Goal: Information Seeking & Learning: Learn about a topic

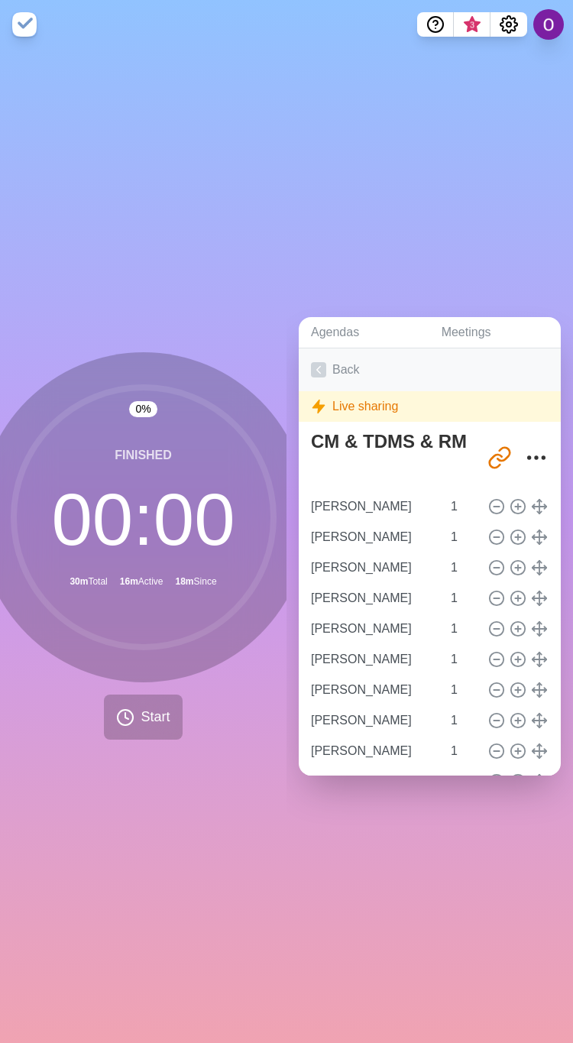
click at [319, 362] on icon at bounding box center [318, 369] width 15 height 15
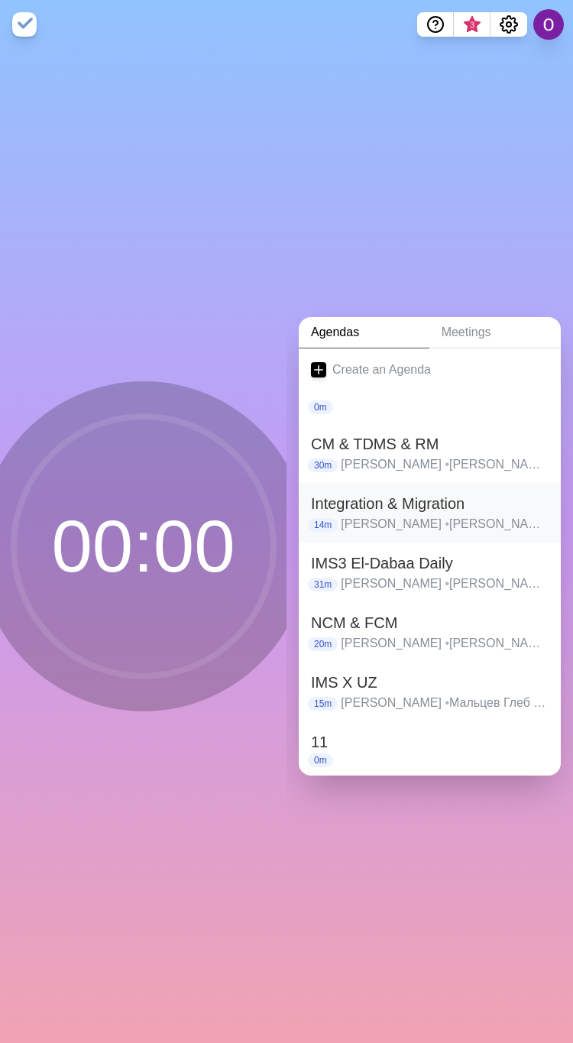
click at [351, 500] on h2 "Integration & Migration" at bounding box center [430, 503] width 238 height 23
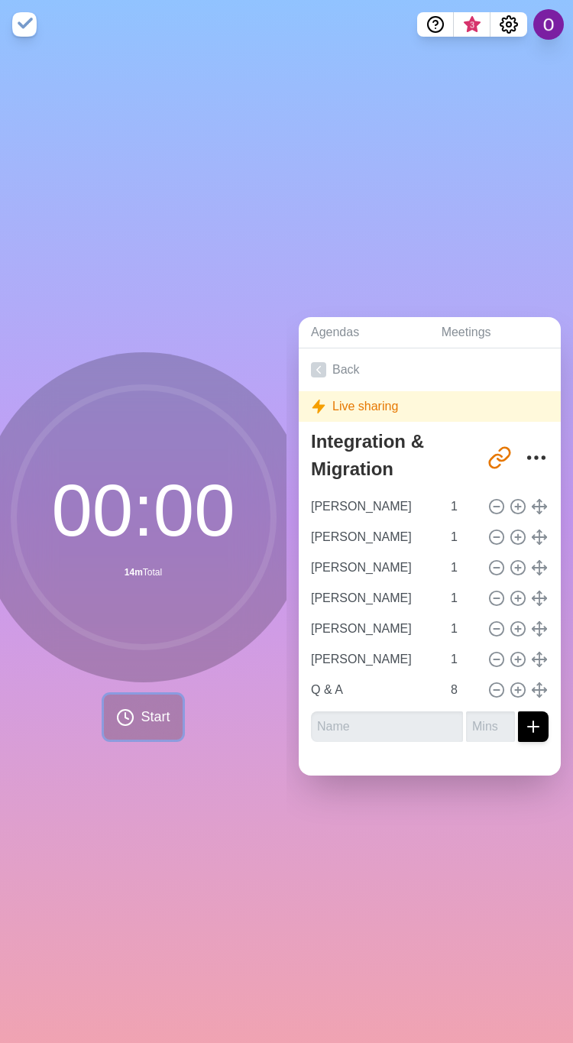
click at [147, 707] on span "Start" at bounding box center [155, 717] width 29 height 21
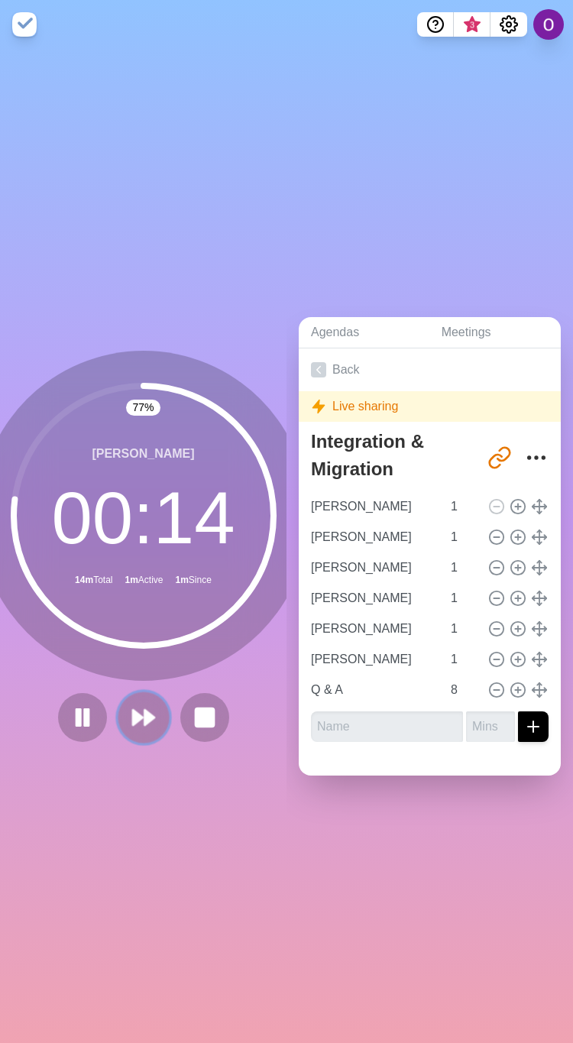
click at [136, 717] on icon at bounding box center [144, 717] width 26 height 26
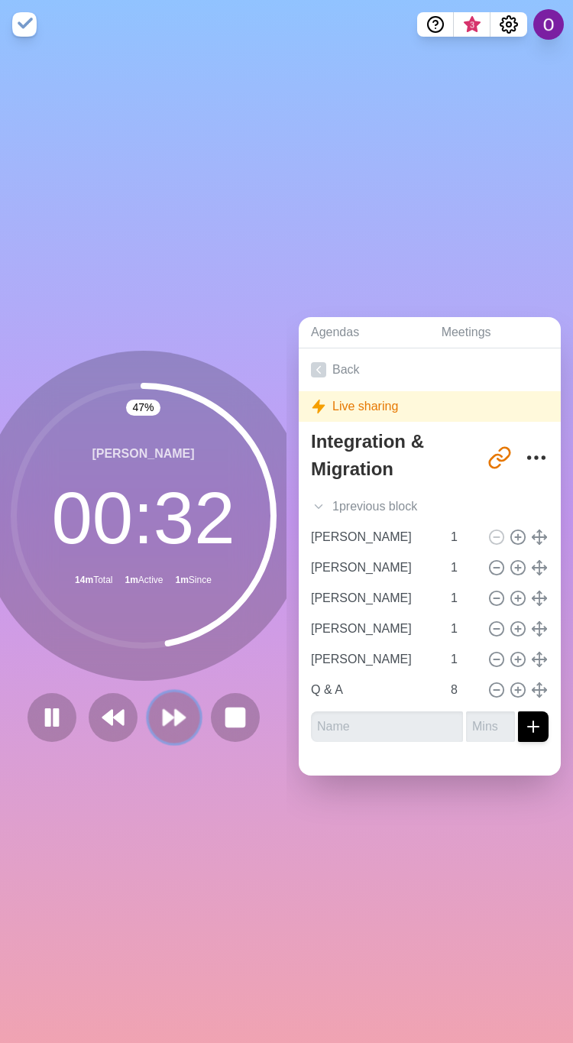
click at [163, 710] on polygon at bounding box center [168, 717] width 10 height 15
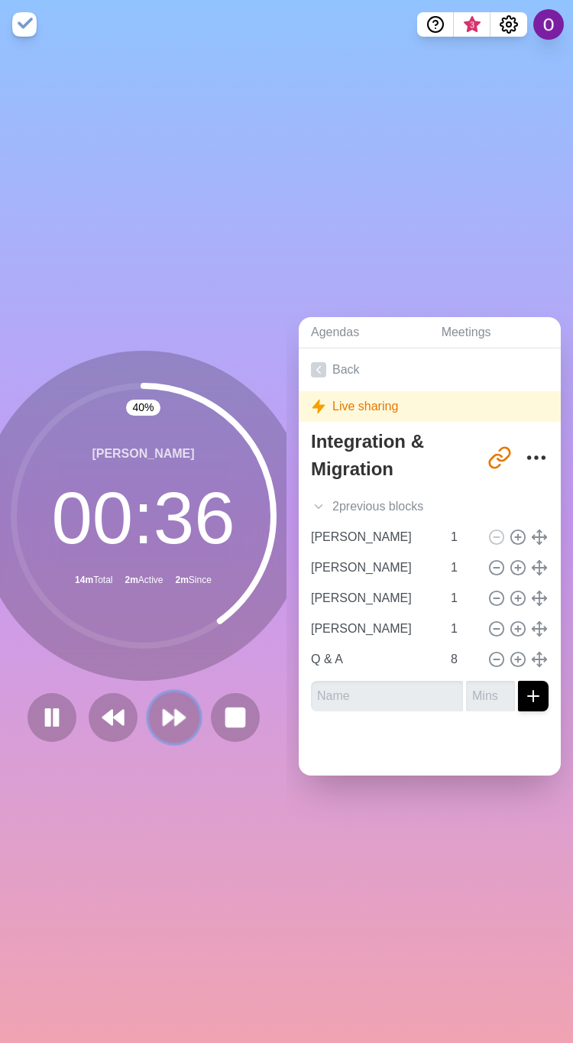
click at [163, 715] on polygon at bounding box center [168, 717] width 10 height 15
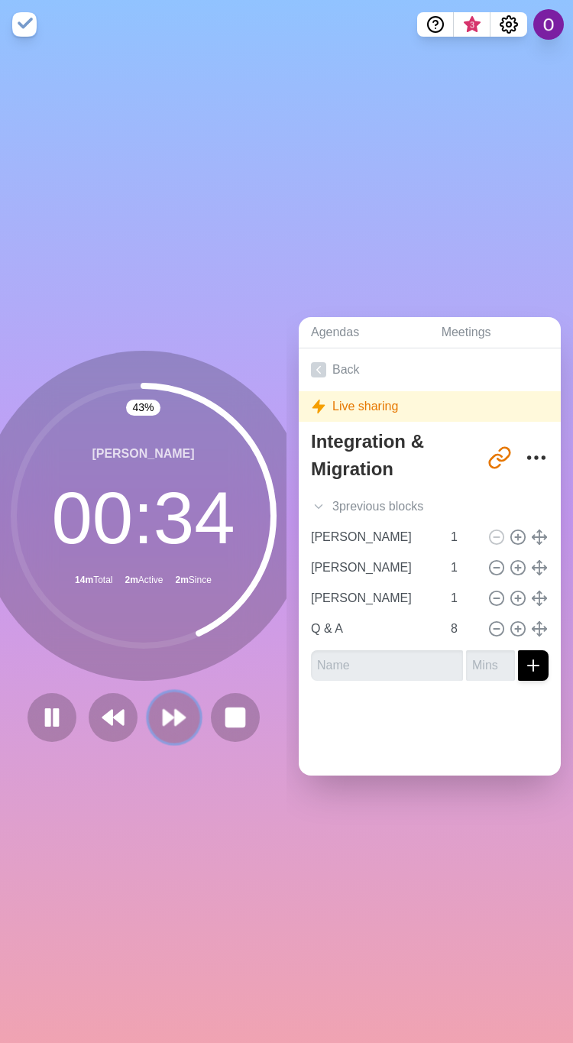
click at [175, 710] on polygon at bounding box center [180, 717] width 10 height 15
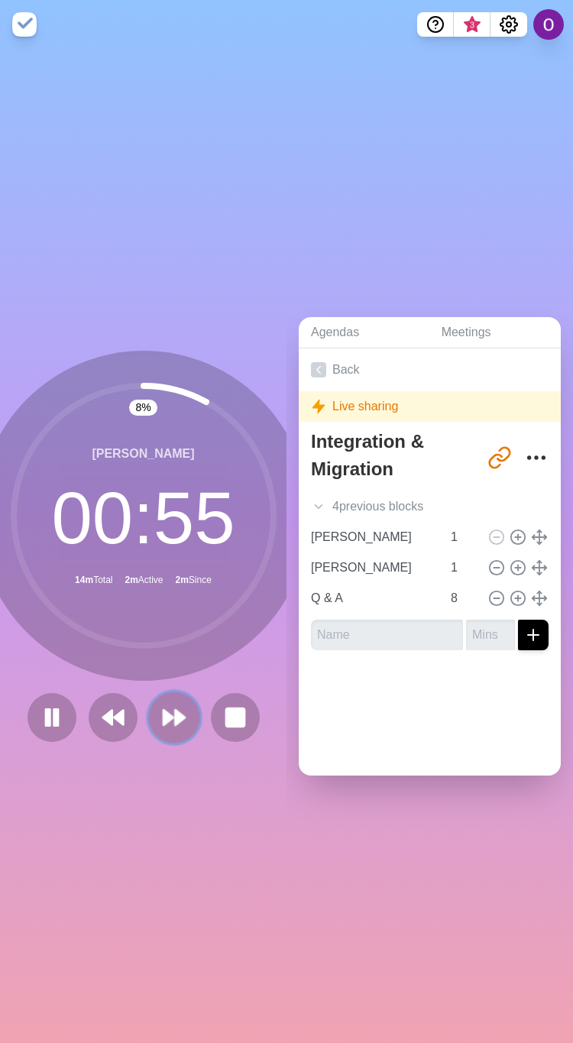
click at [163, 710] on polygon at bounding box center [168, 717] width 10 height 15
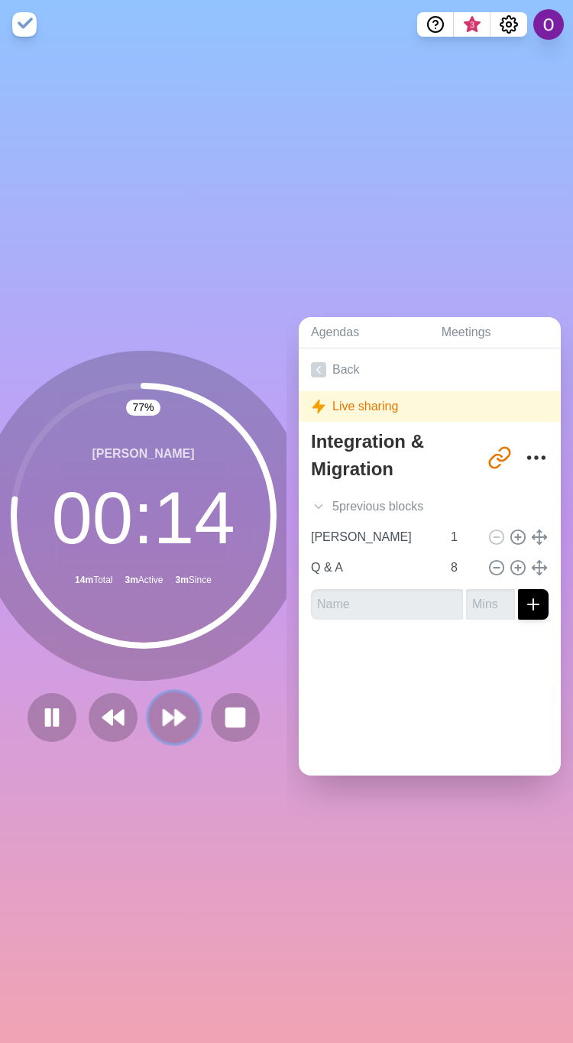
click at [174, 711] on icon at bounding box center [174, 717] width 26 height 26
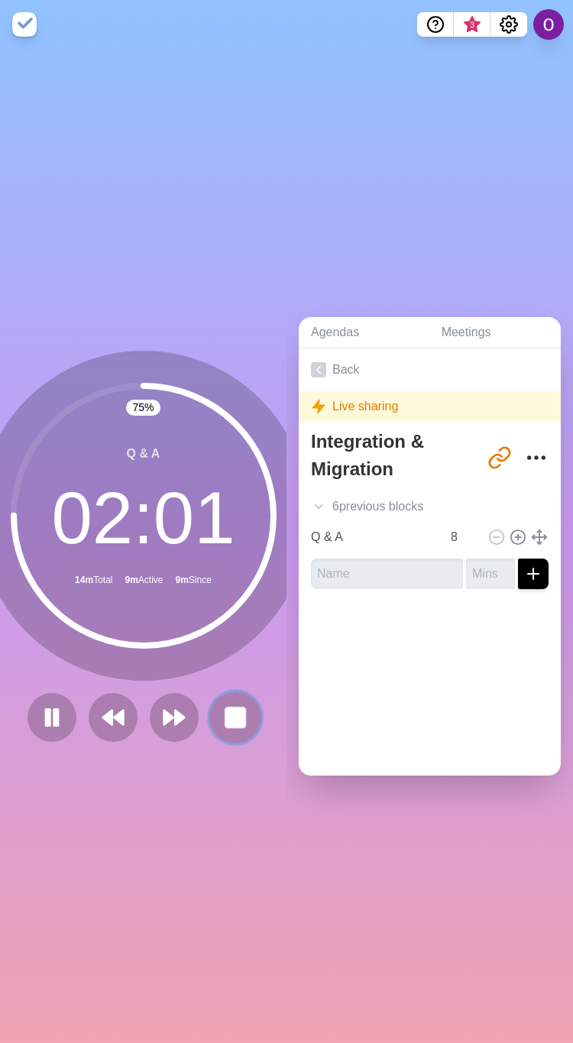
click at [236, 709] on rect at bounding box center [234, 716] width 19 height 19
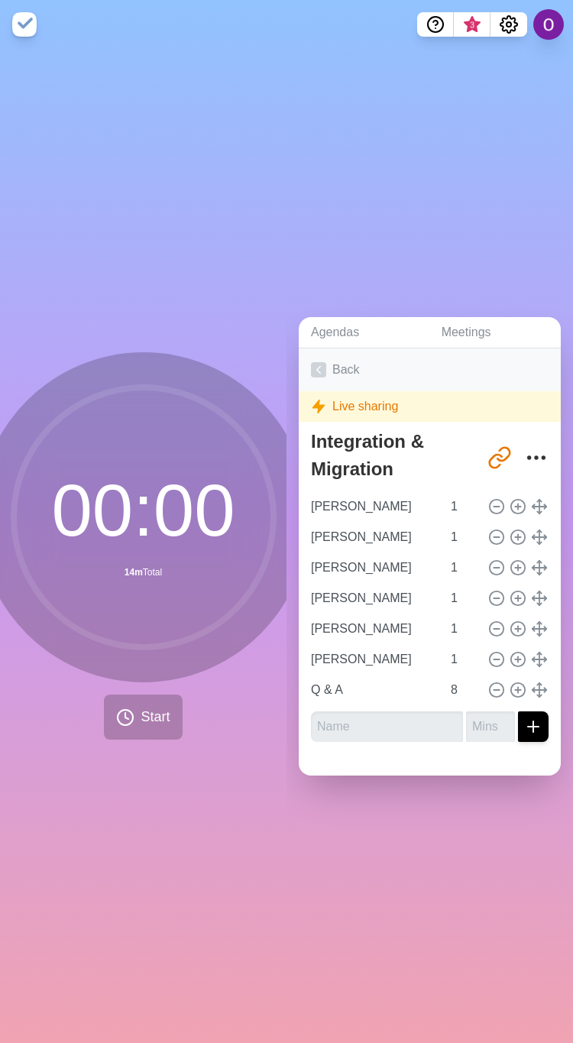
click at [317, 366] on polyline at bounding box center [319, 369] width 4 height 7
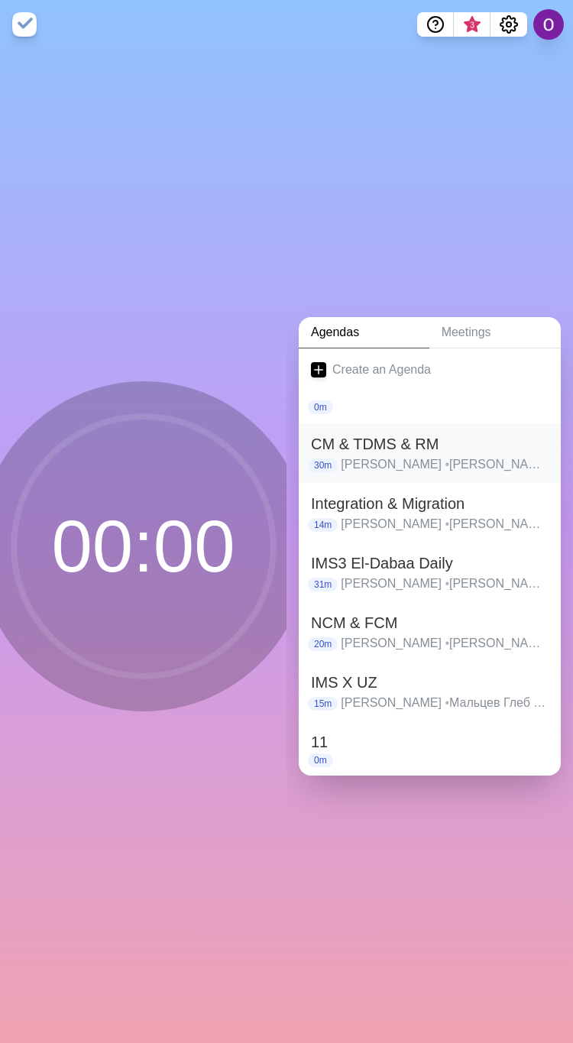
click at [379, 445] on h2 "CM & TDMS & RM" at bounding box center [430, 443] width 238 height 23
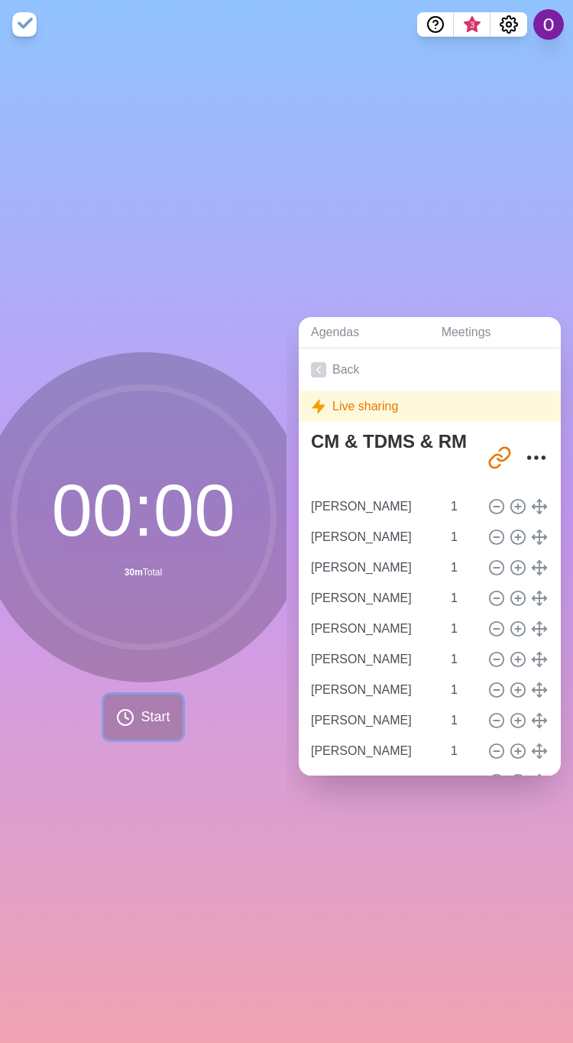
click at [141, 713] on span "Start" at bounding box center [155, 717] width 29 height 21
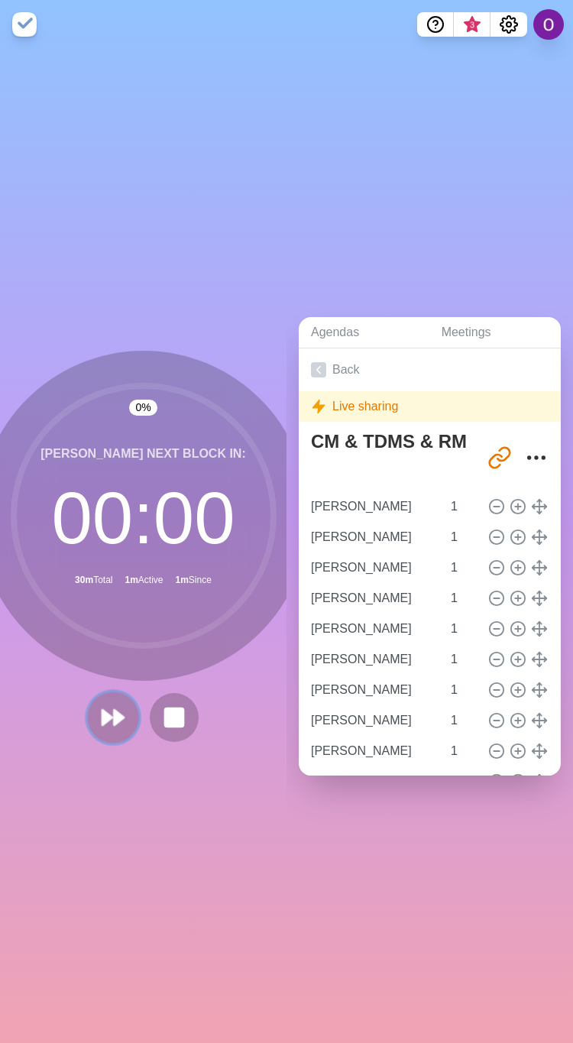
click at [111, 717] on icon at bounding box center [113, 717] width 26 height 26
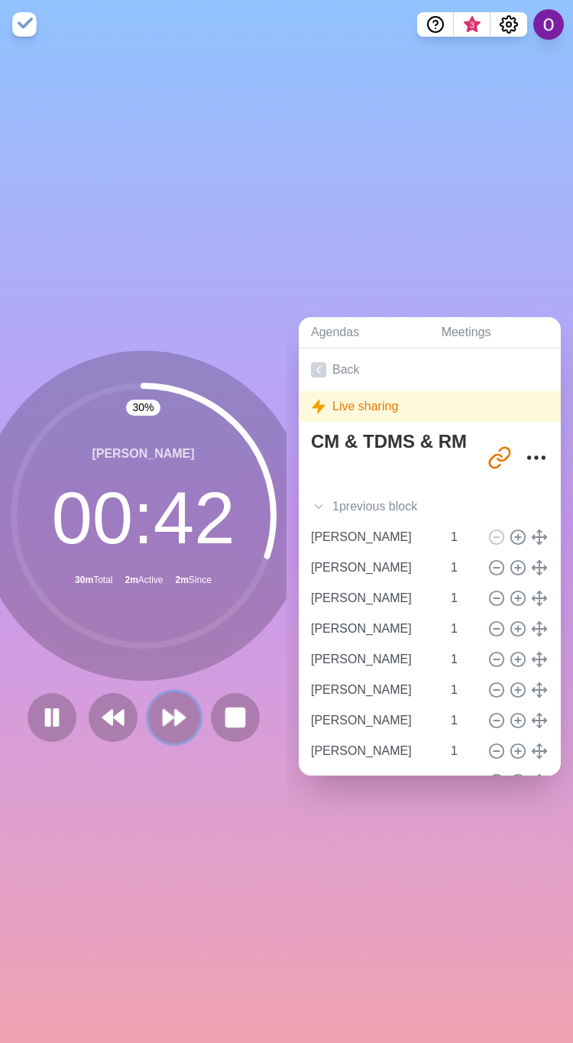
click at [175, 710] on polygon at bounding box center [180, 717] width 10 height 15
click at [163, 715] on icon at bounding box center [174, 717] width 26 height 26
click at [175, 710] on polygon at bounding box center [180, 717] width 10 height 15
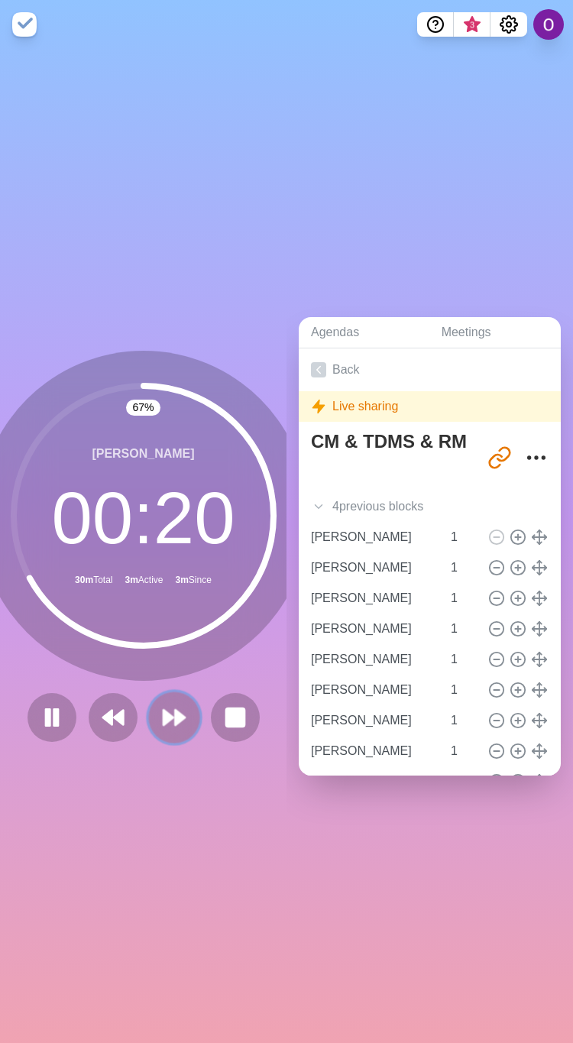
click at [163, 710] on icon at bounding box center [174, 717] width 26 height 26
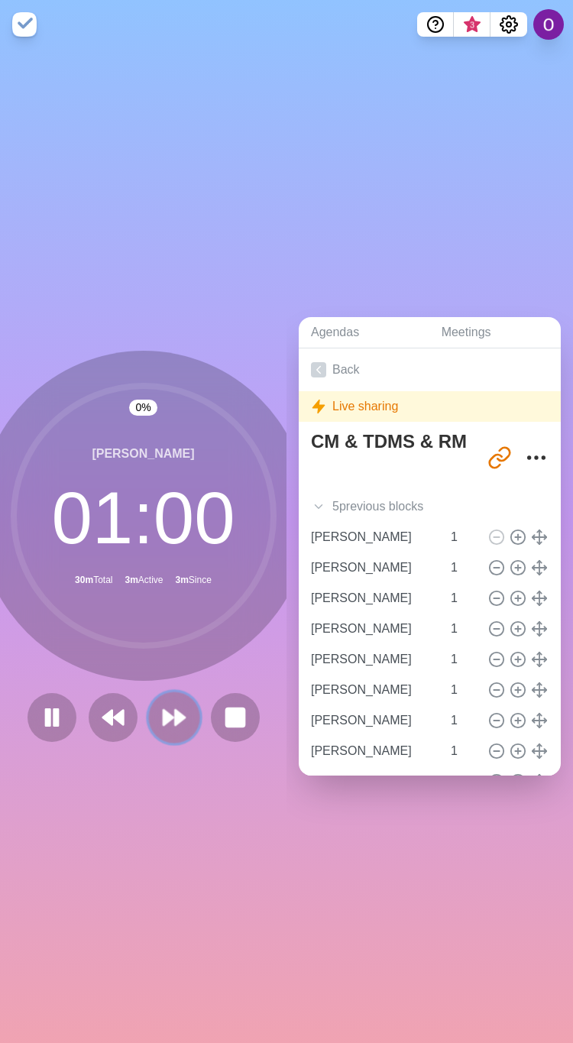
click at [163, 710] on icon at bounding box center [174, 717] width 26 height 26
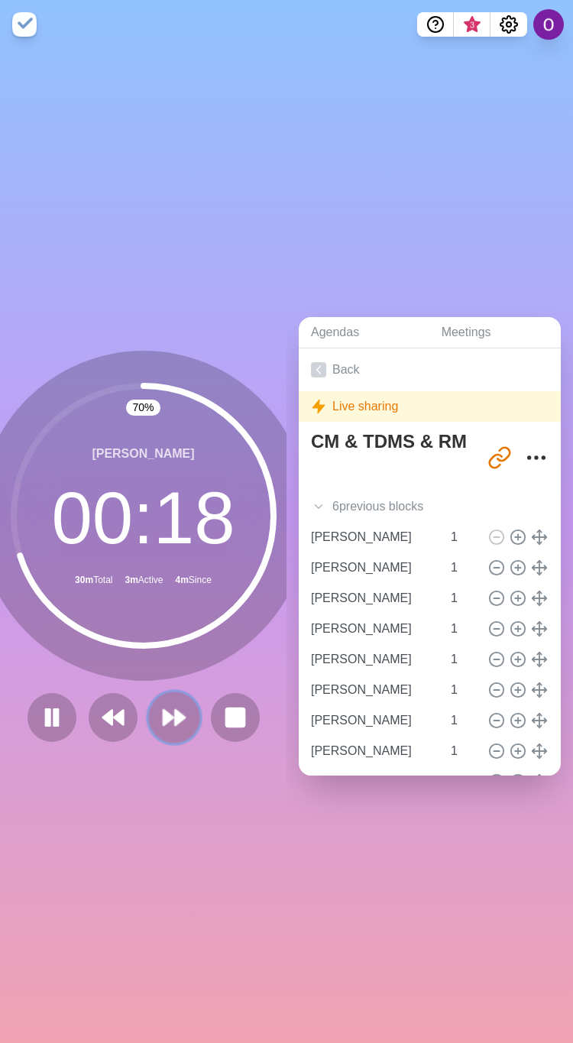
click at [163, 710] on polygon at bounding box center [168, 717] width 10 height 15
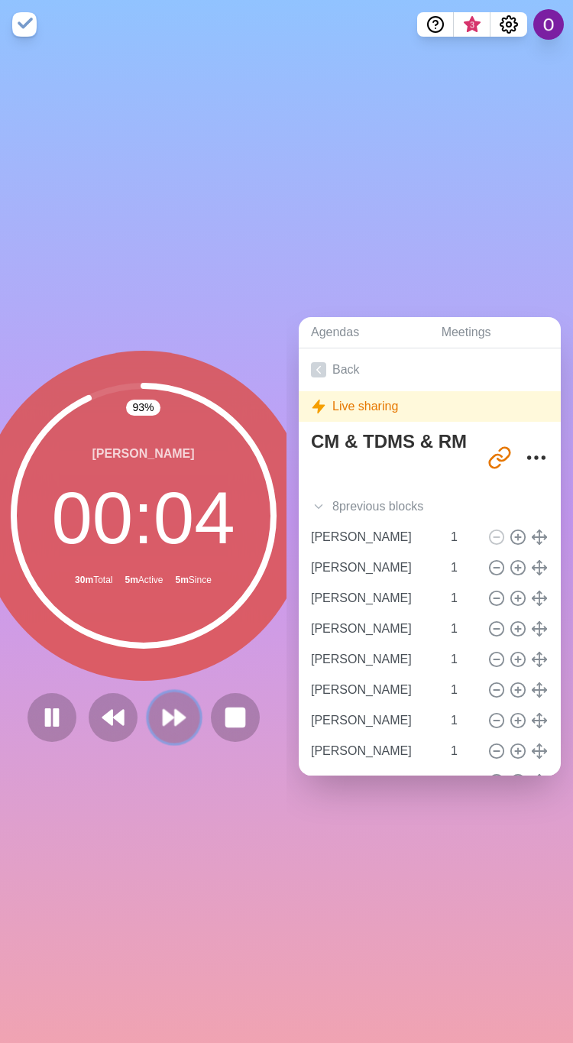
click at [161, 716] on icon at bounding box center [174, 717] width 26 height 26
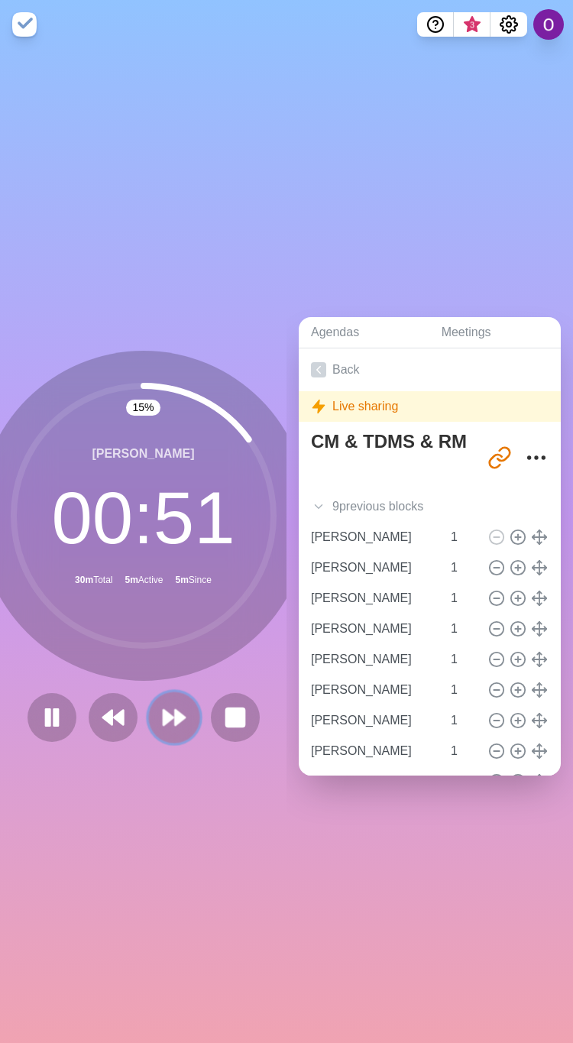
click at [161, 715] on icon at bounding box center [174, 717] width 26 height 26
click at [163, 714] on polygon at bounding box center [168, 717] width 10 height 15
click at [175, 710] on polygon at bounding box center [180, 717] width 10 height 15
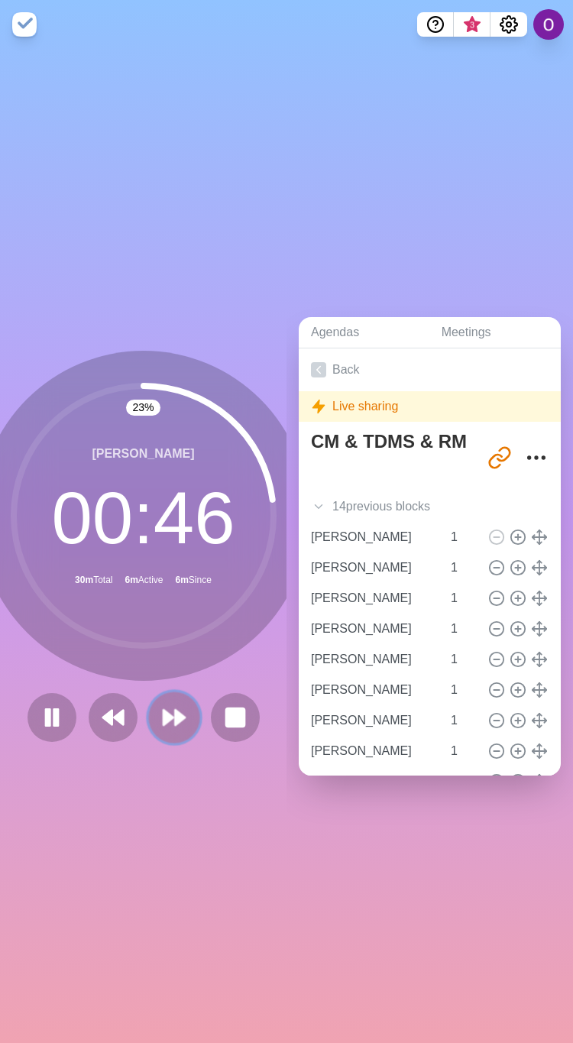
click at [180, 716] on button at bounding box center [173, 716] width 51 height 51
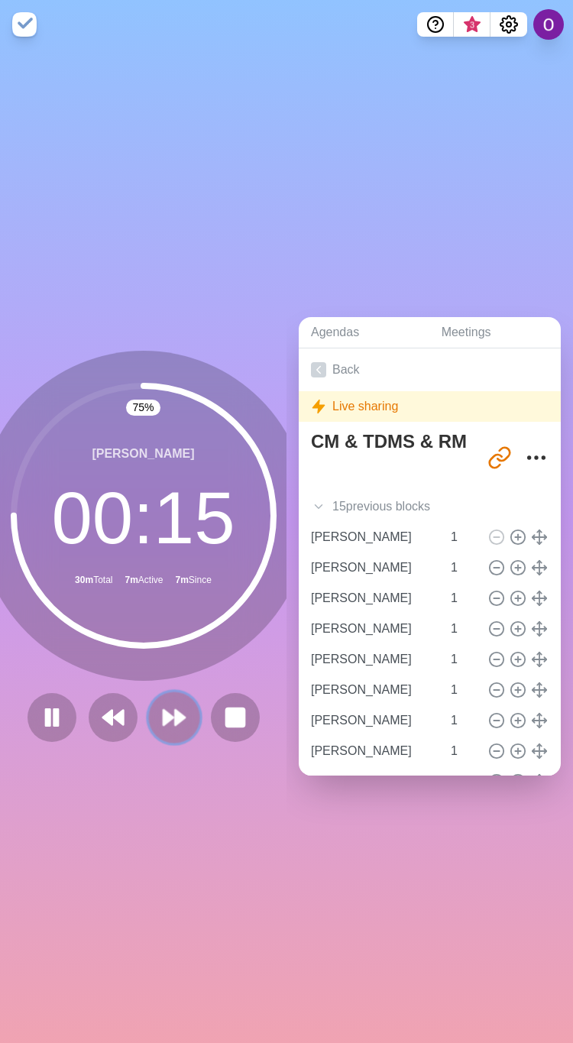
click at [175, 710] on polygon at bounding box center [180, 717] width 10 height 15
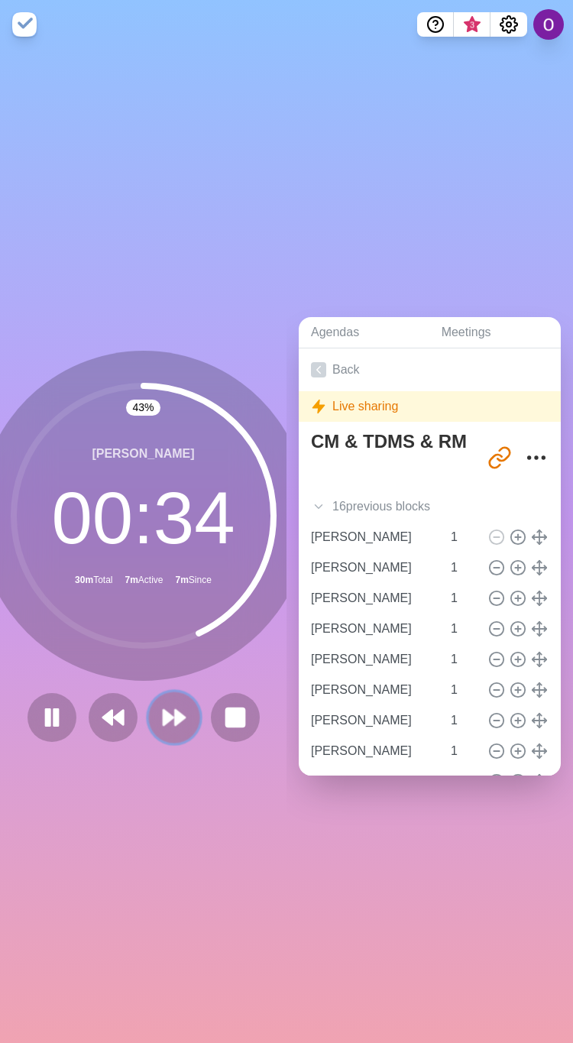
click at [175, 711] on polygon at bounding box center [180, 717] width 10 height 15
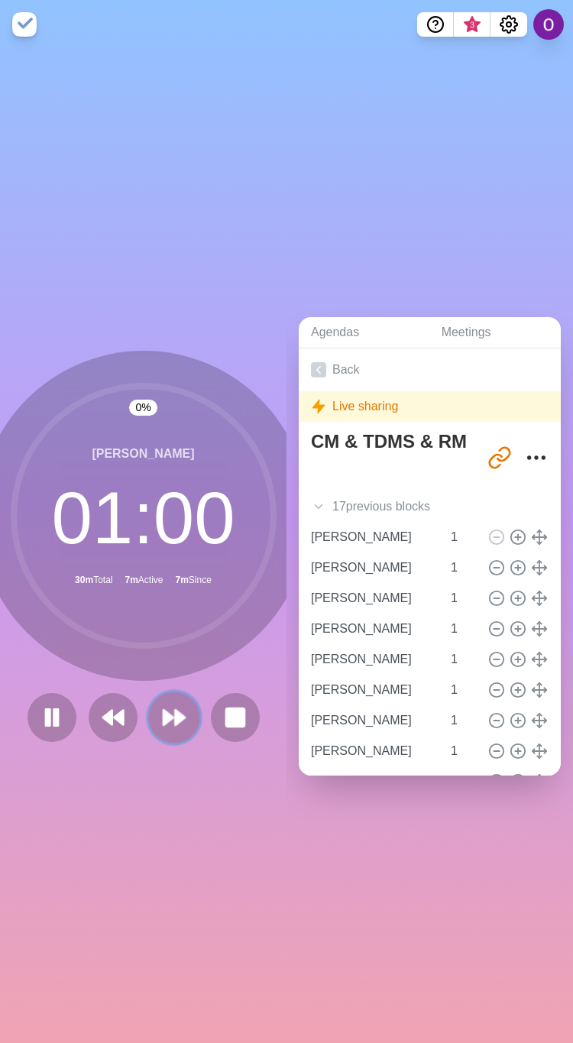
click at [175, 711] on polygon at bounding box center [180, 717] width 10 height 15
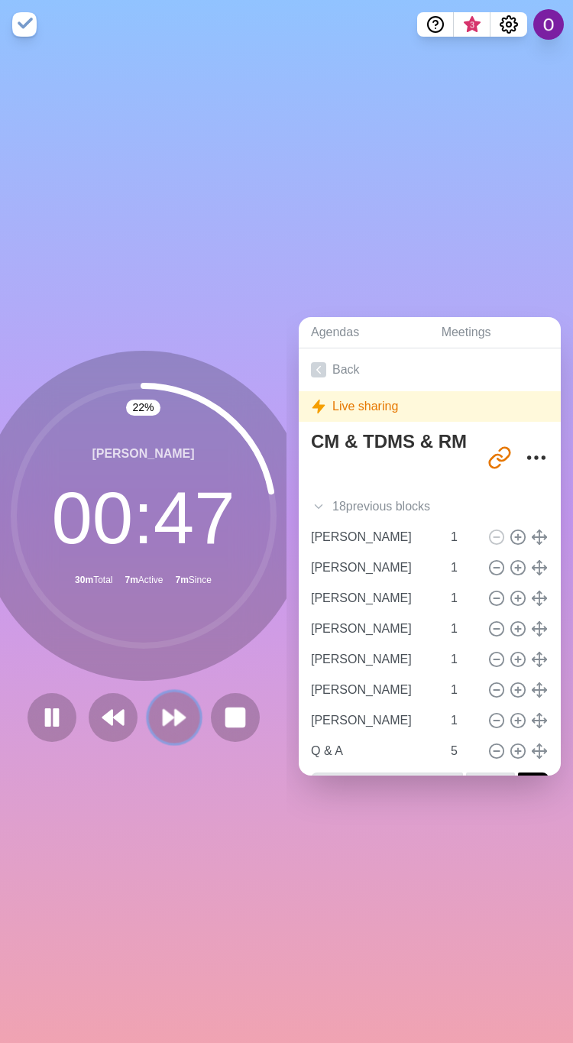
click at [170, 716] on icon at bounding box center [174, 717] width 26 height 26
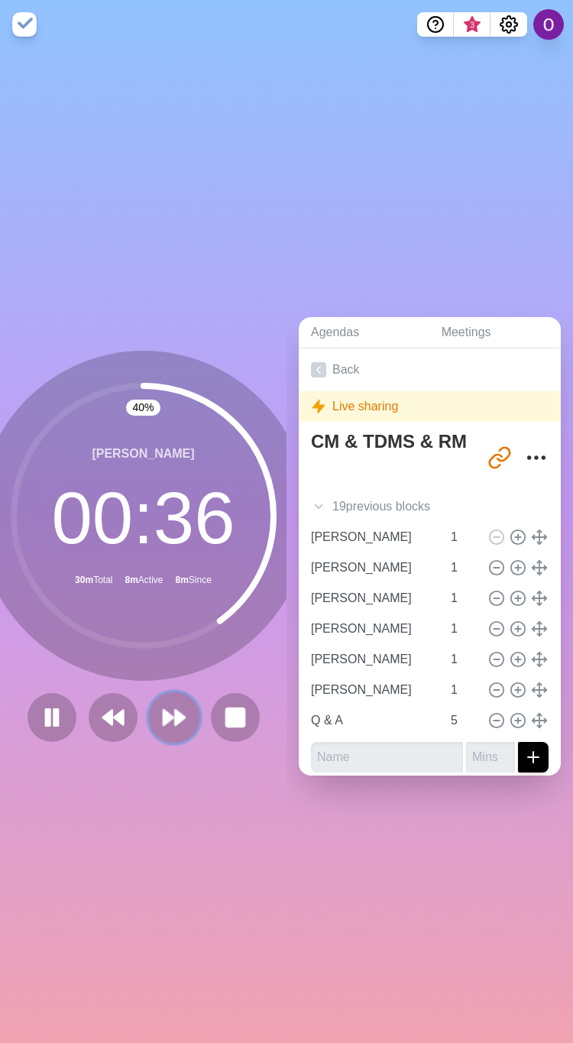
click at [165, 710] on polygon at bounding box center [168, 717] width 10 height 15
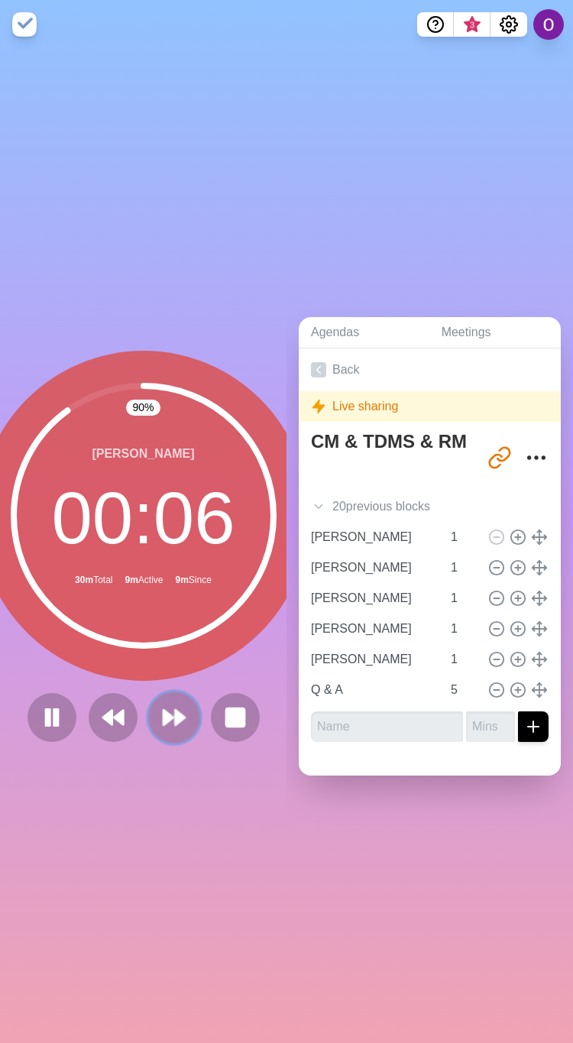
click at [175, 710] on polygon at bounding box center [180, 717] width 10 height 15
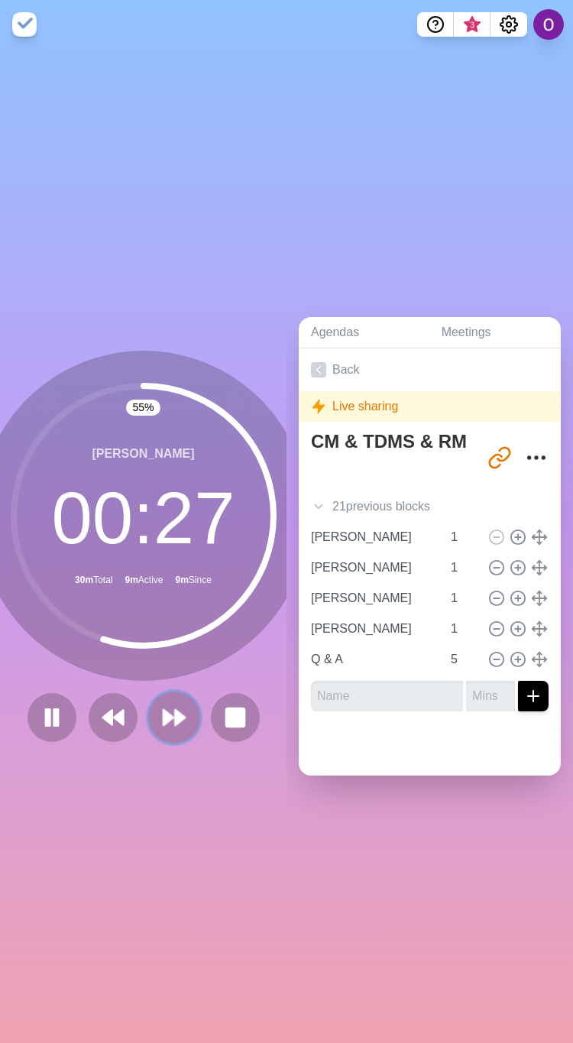
click at [163, 710] on polygon at bounding box center [168, 717] width 10 height 15
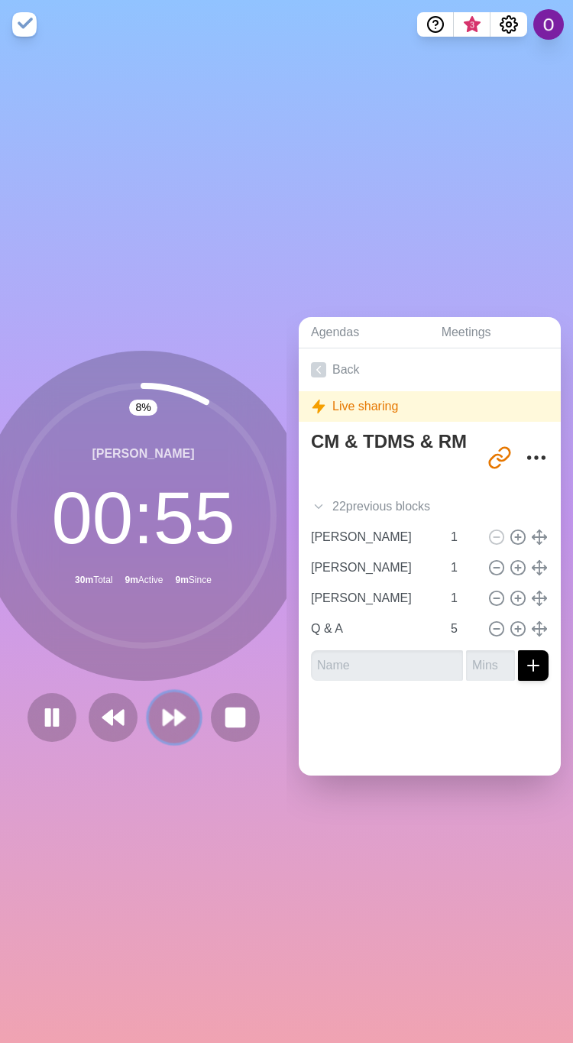
click at [163, 713] on icon at bounding box center [174, 717] width 26 height 26
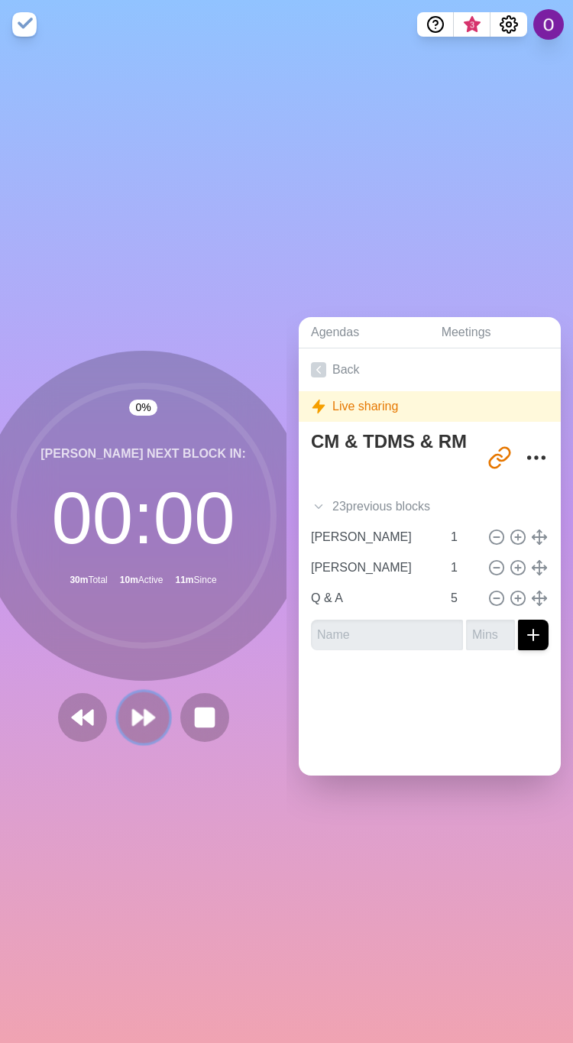
click at [133, 710] on polygon at bounding box center [138, 717] width 10 height 15
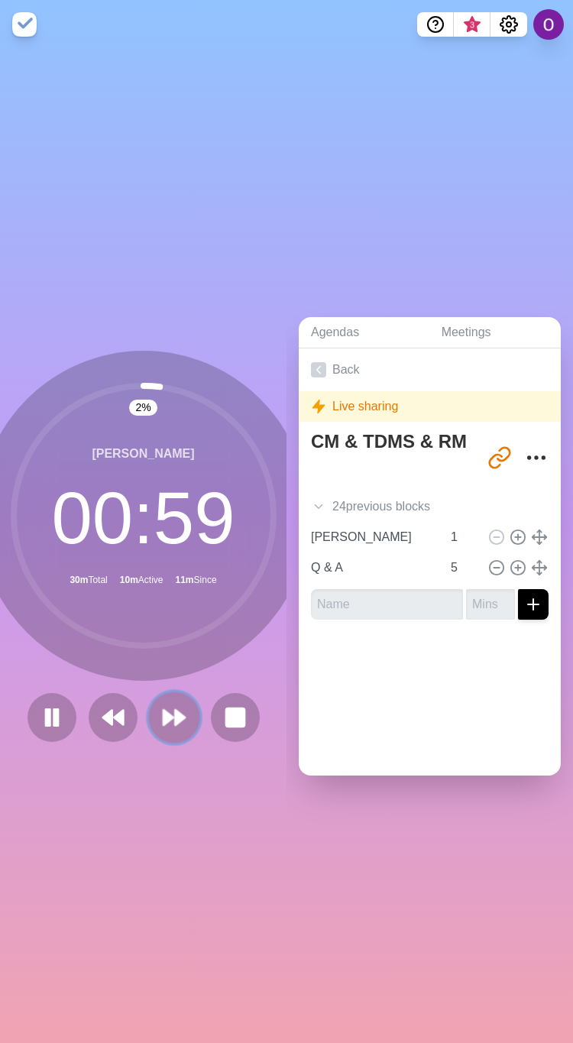
click at [161, 717] on icon at bounding box center [174, 717] width 26 height 26
